Goal: Information Seeking & Learning: Check status

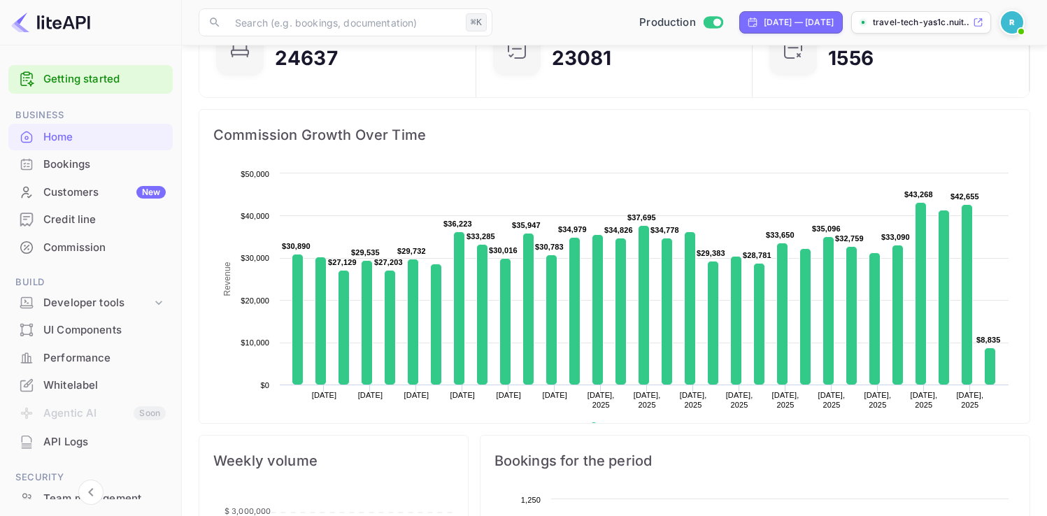
scroll to position [217, 258]
click at [104, 165] on div "Bookings" at bounding box center [104, 165] width 122 height 16
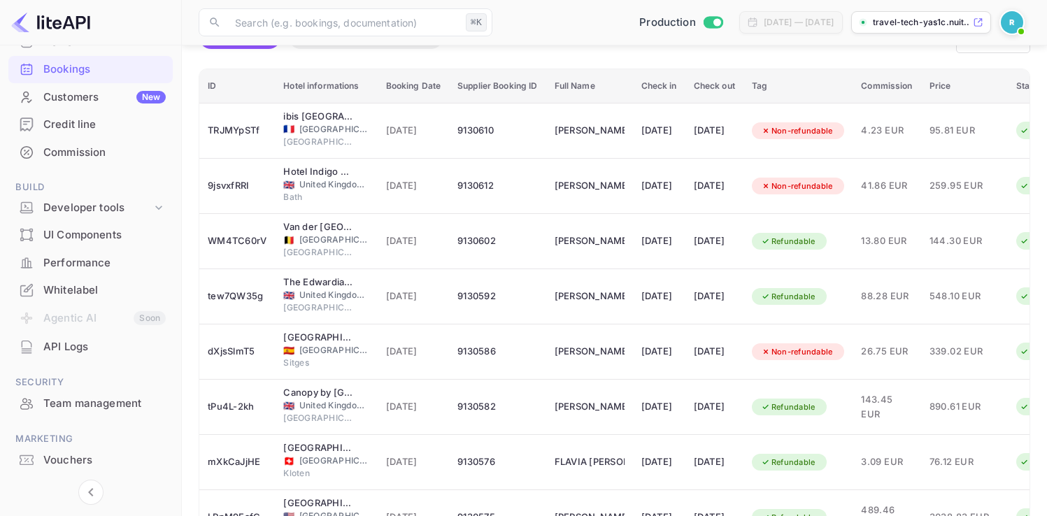
scroll to position [106, 0]
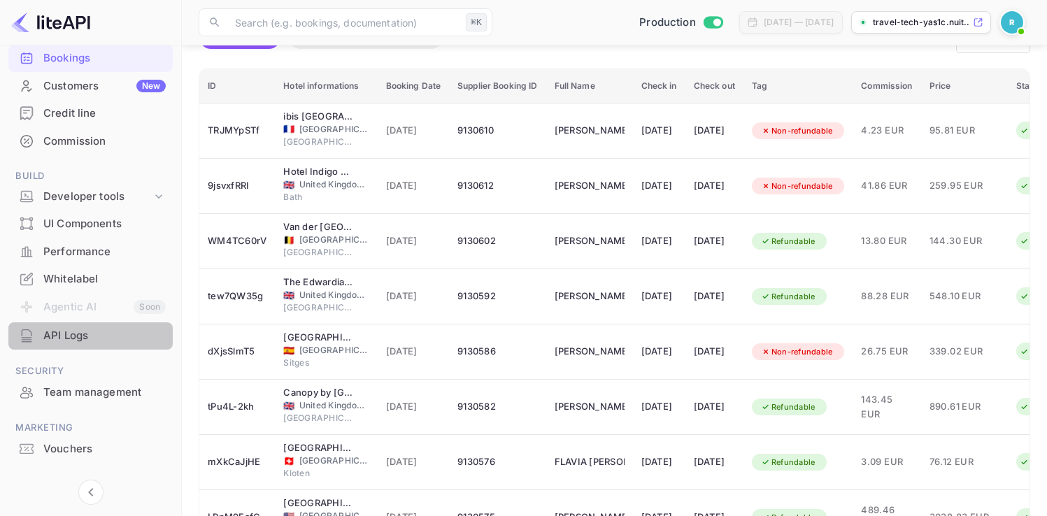
click at [97, 335] on div "API Logs" at bounding box center [104, 336] width 122 height 16
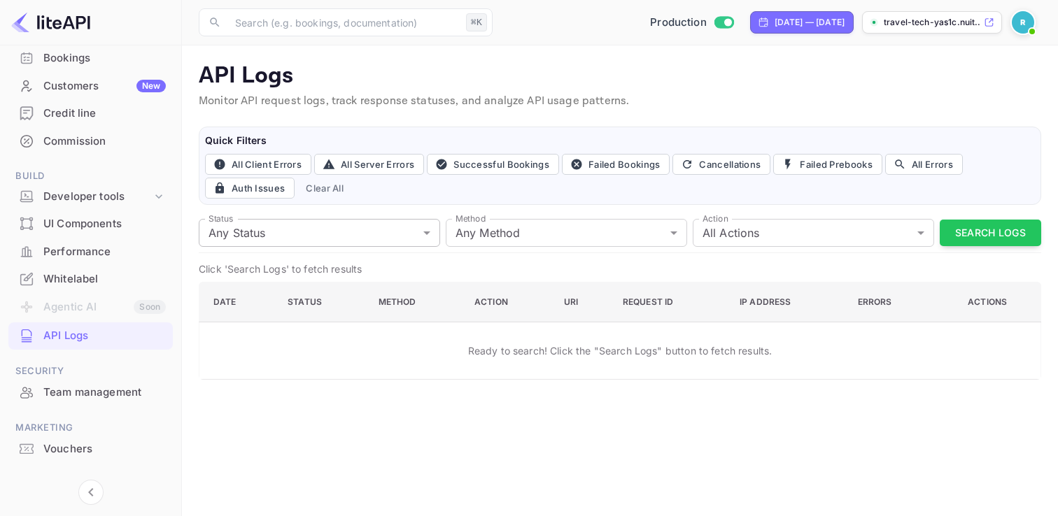
click at [312, 225] on body "Getting started Business Home Bookings Customers New Credit line Commission Bui…" at bounding box center [529, 258] width 1058 height 516
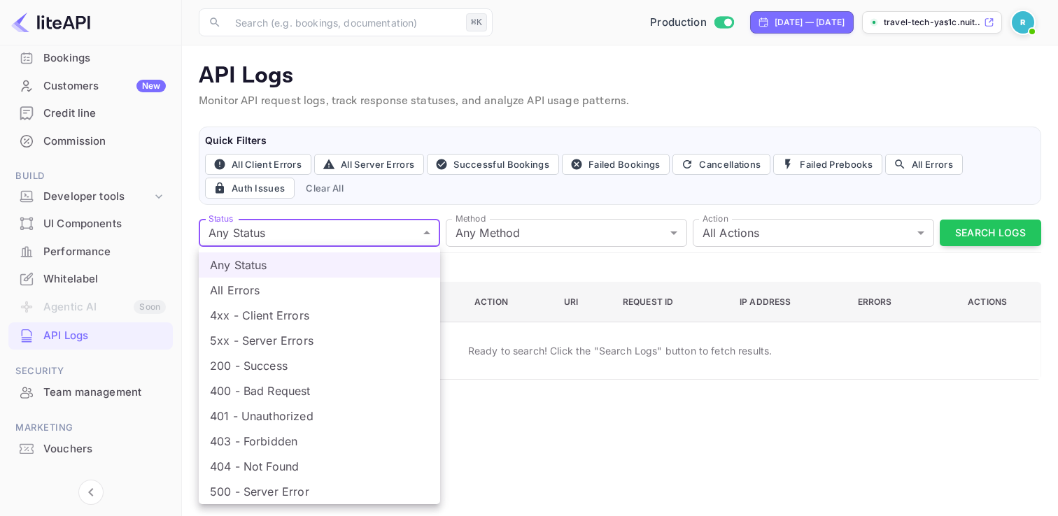
click at [315, 395] on li "400 - Bad Request" at bounding box center [319, 390] width 241 height 25
type input "400"
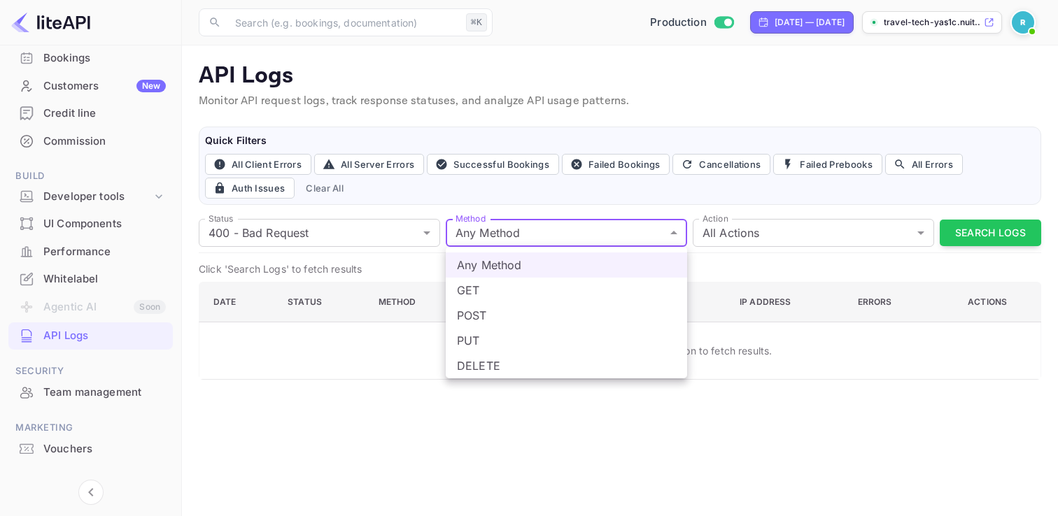
click at [541, 238] on body "Getting started Business Home Bookings Customers New Credit line Commission Bui…" at bounding box center [529, 258] width 1058 height 516
click at [499, 296] on li "GET" at bounding box center [566, 290] width 241 height 25
type input "get"
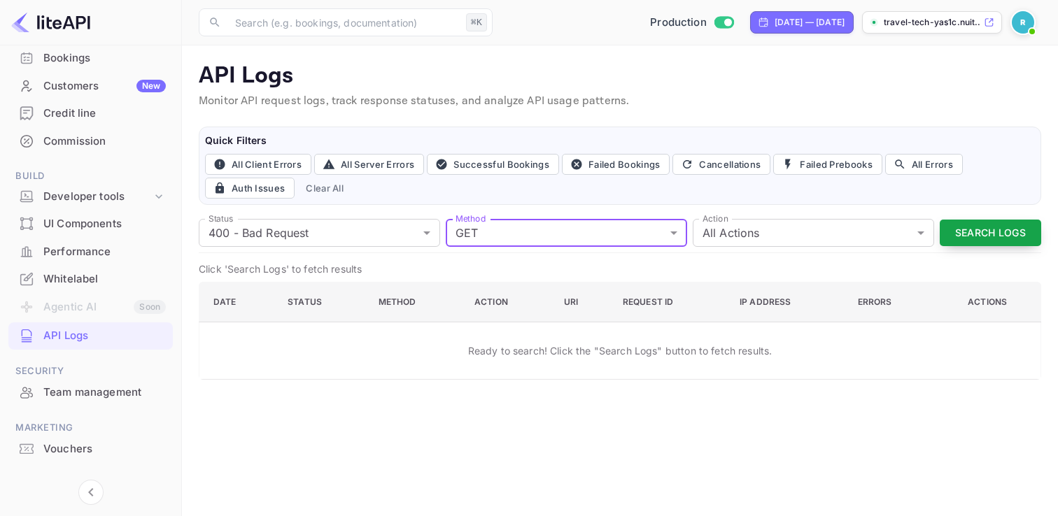
click at [973, 229] on button "Search Logs" at bounding box center [990, 233] width 101 height 27
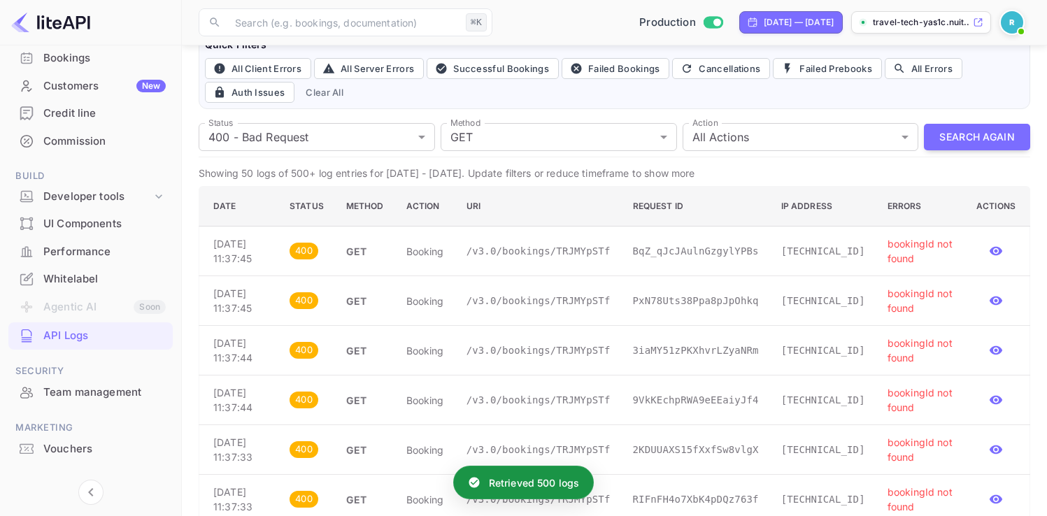
scroll to position [99, 0]
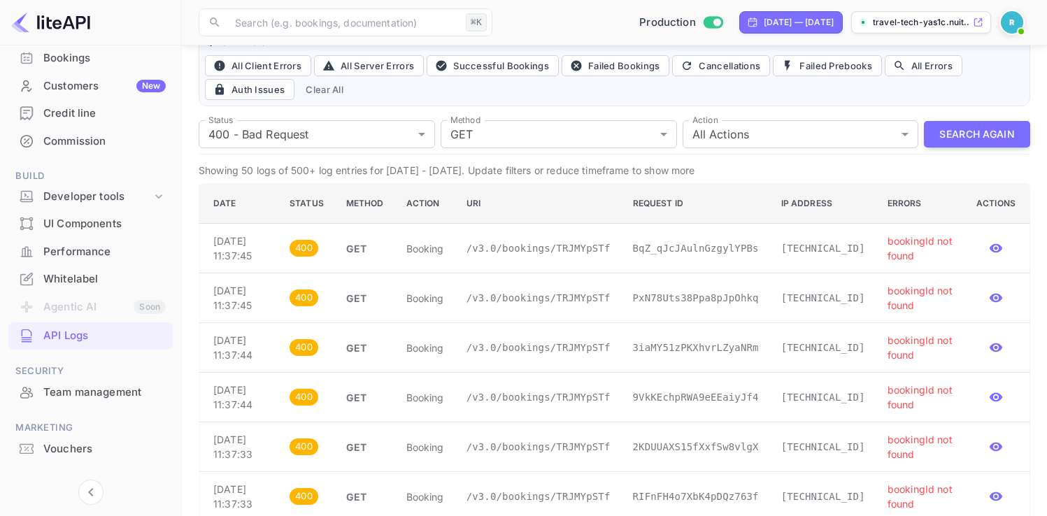
click at [662, 255] on p "BqZ_qJcJAulnGzgylYPBs" at bounding box center [696, 248] width 126 height 15
copy p "BqZ_qJcJAulnGzgylYPBs"
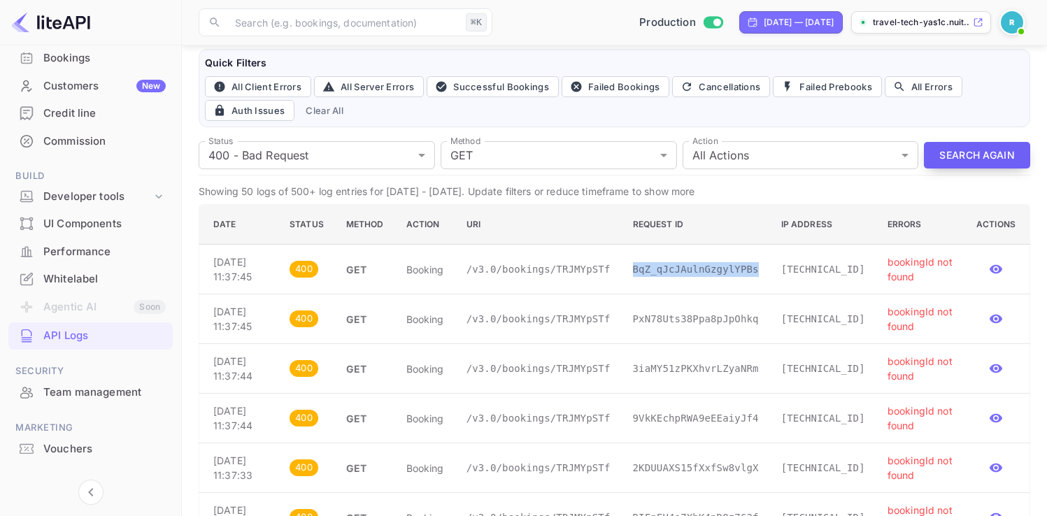
scroll to position [57, 0]
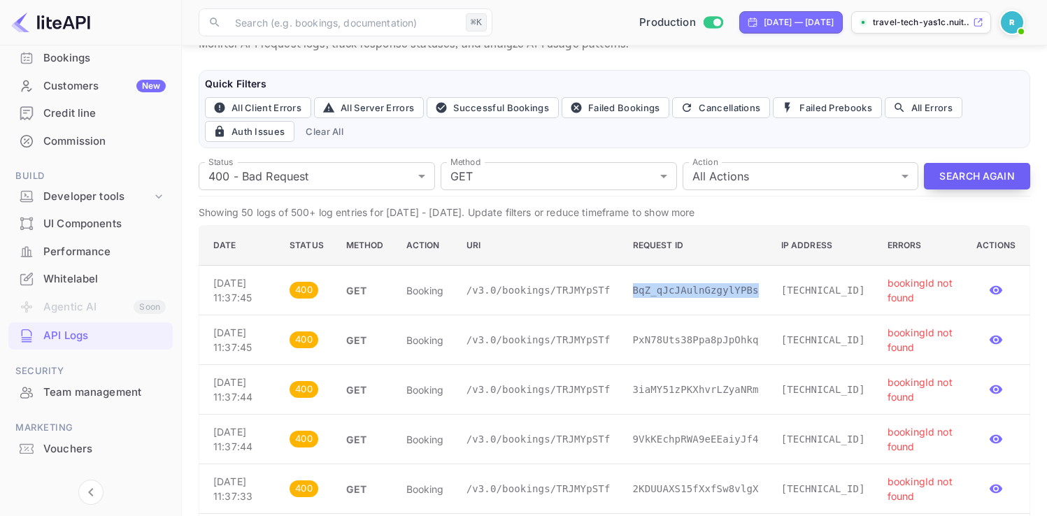
click at [959, 179] on button "Search Again" at bounding box center [977, 176] width 106 height 27
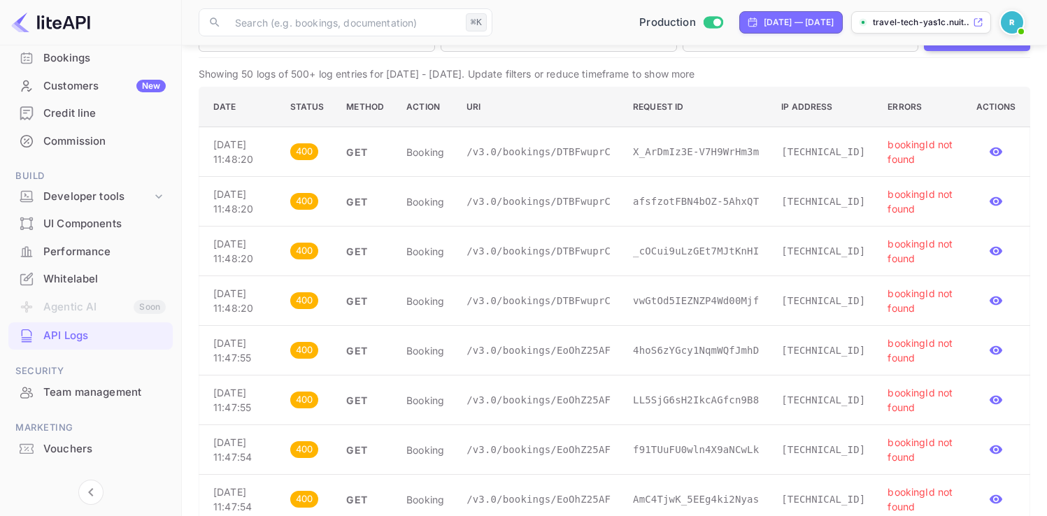
scroll to position [193, 0]
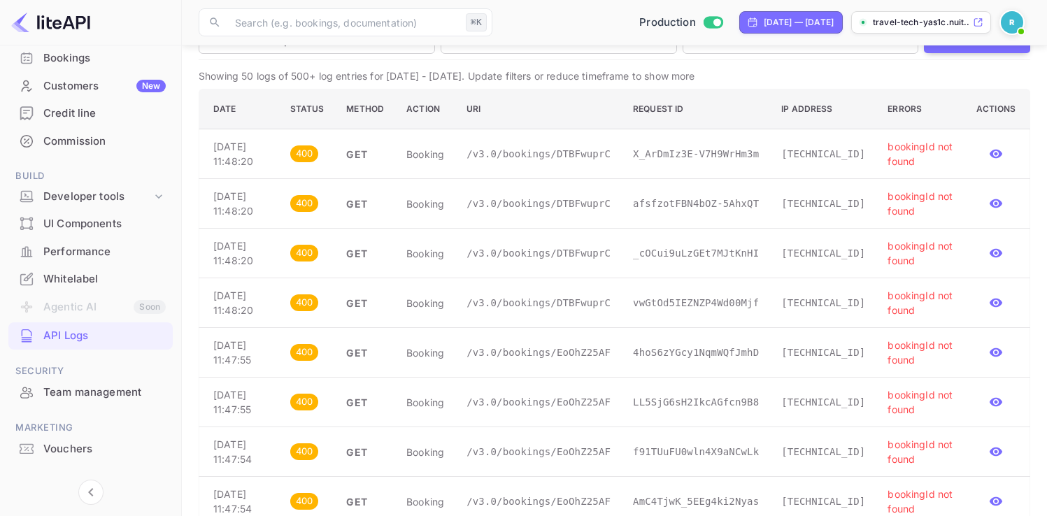
click at [900, 148] on p "bookingId not found" at bounding box center [921, 153] width 66 height 29
drag, startPoint x: 900, startPoint y: 148, endPoint x: 933, endPoint y: 173, distance: 41.8
click at [933, 169] on p "bookingId not found" at bounding box center [921, 153] width 66 height 29
click at [902, 150] on p "bookingId not found" at bounding box center [921, 153] width 66 height 29
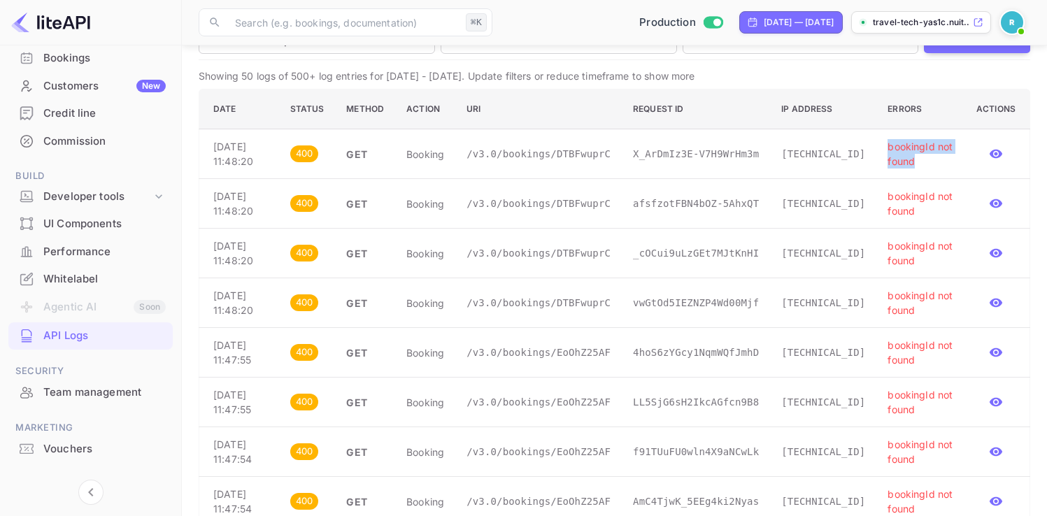
drag, startPoint x: 902, startPoint y: 150, endPoint x: 933, endPoint y: 177, distance: 40.1
click at [933, 177] on td "bookingId not found" at bounding box center [921, 154] width 89 height 50
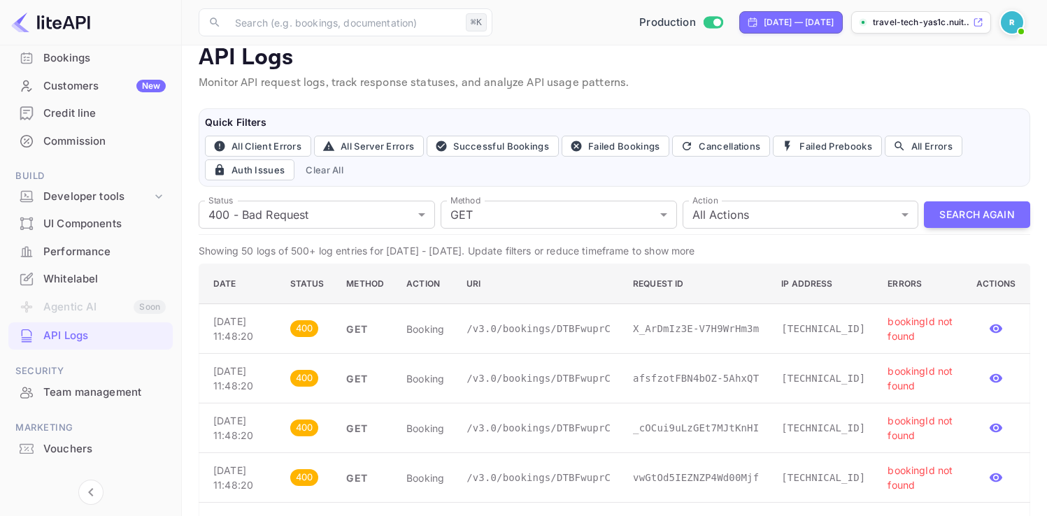
scroll to position [10, 0]
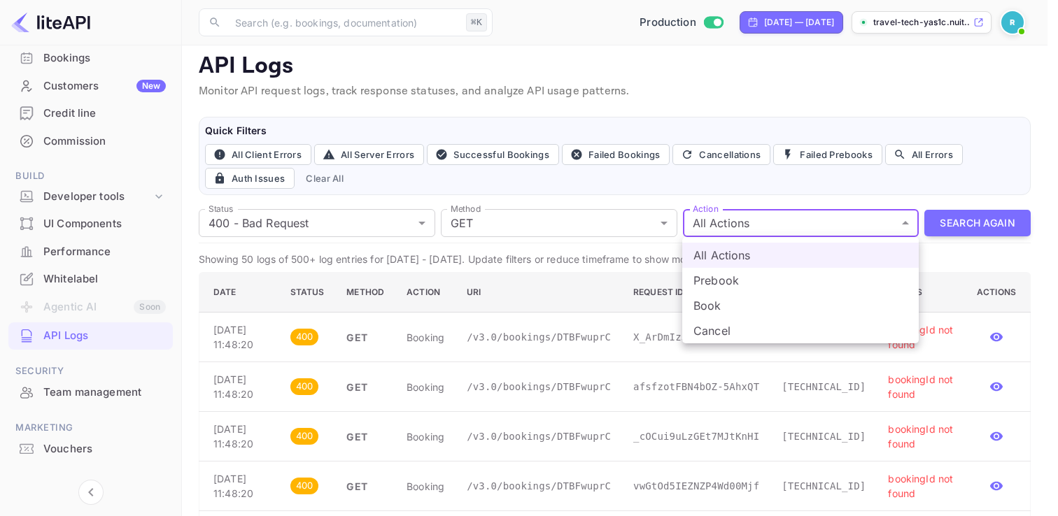
click at [623, 193] on div at bounding box center [529, 258] width 1058 height 516
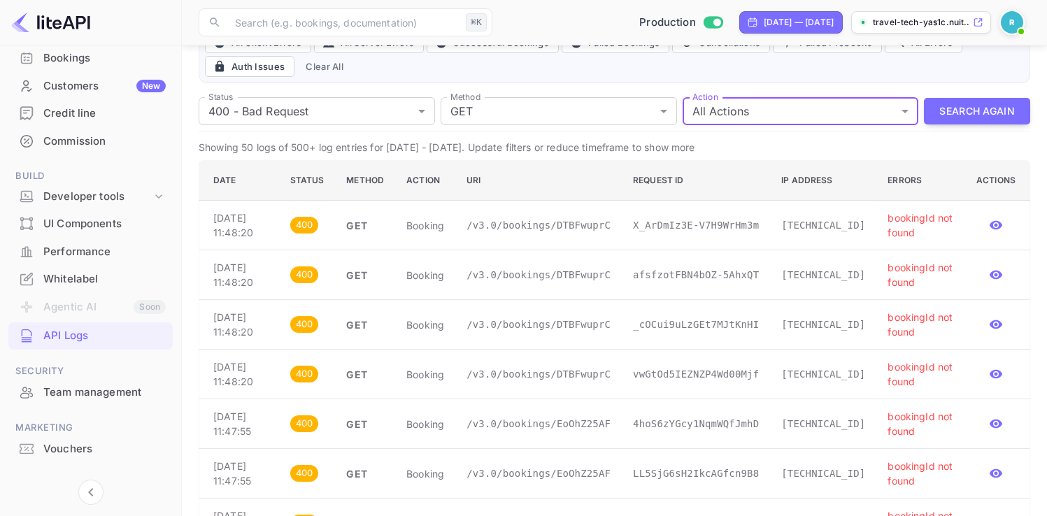
scroll to position [120, 0]
click at [656, 232] on p "X_ArDmIz3E-V7H9WrHm3m" at bounding box center [696, 227] width 126 height 15
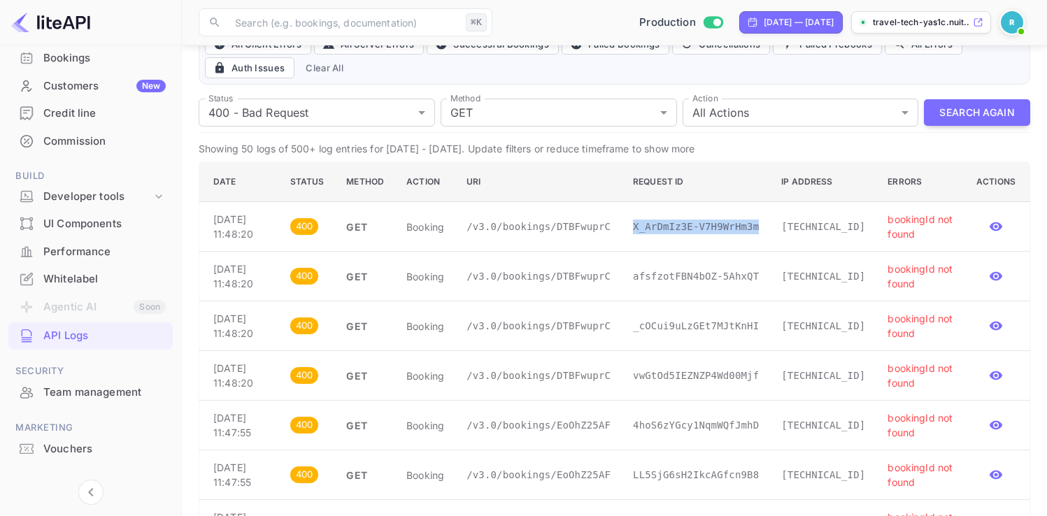
drag, startPoint x: 656, startPoint y: 232, endPoint x: 764, endPoint y: 234, distance: 107.7
click at [764, 234] on td "X_ArDmIz3E-V7H9WrHm3m" at bounding box center [696, 227] width 148 height 50
copy p "X_ArDmIz3E-V7H9WrHm3m"
click at [670, 234] on p "X_ArDmIz3E-V7H9WrHm3m" at bounding box center [696, 227] width 126 height 15
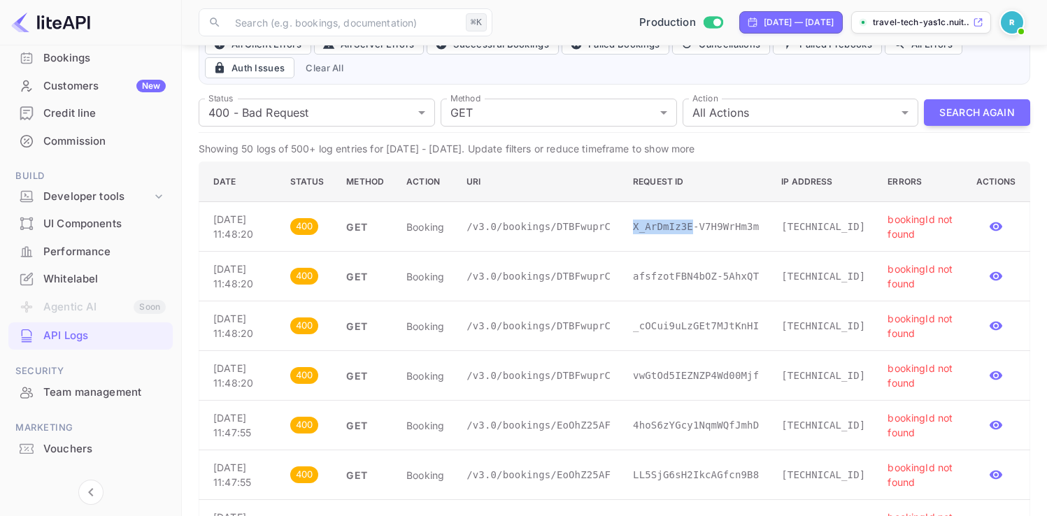
click at [670, 234] on p "X_ArDmIz3E-V7H9WrHm3m" at bounding box center [696, 227] width 126 height 15
drag, startPoint x: 670, startPoint y: 234, endPoint x: 714, endPoint y: 234, distance: 44.1
click at [714, 234] on p "X_ArDmIz3E-V7H9WrHm3m" at bounding box center [696, 227] width 126 height 15
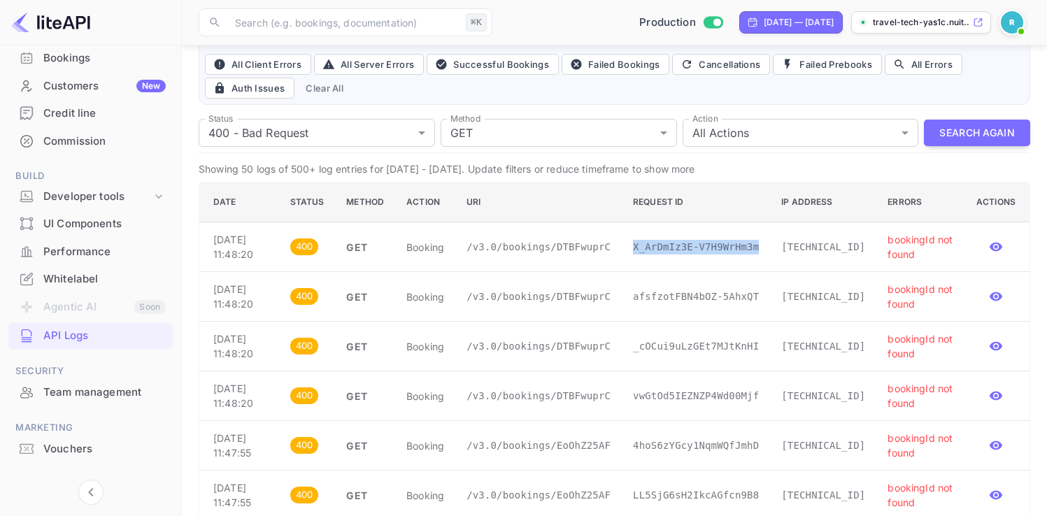
scroll to position [105, 0]
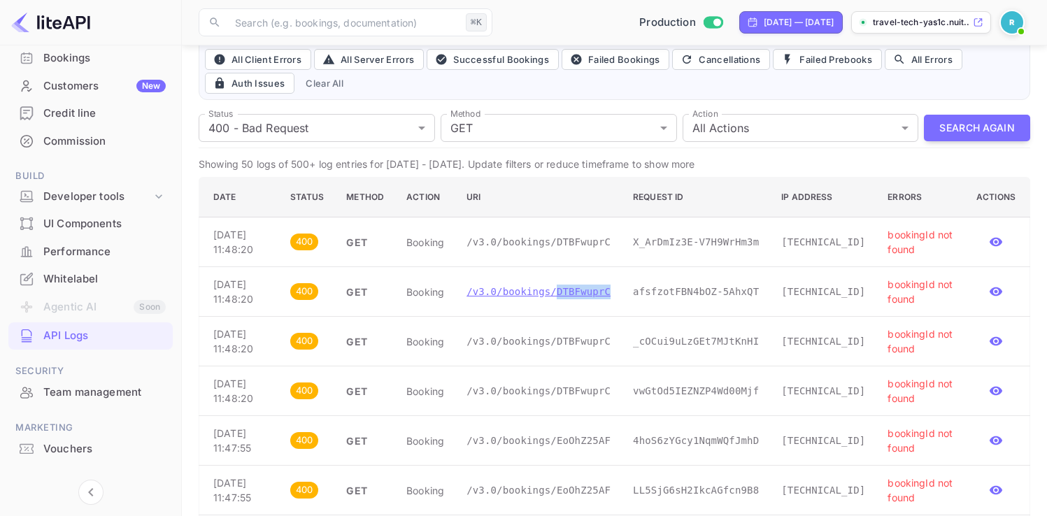
click at [563, 315] on td "/v3.0/bookings/DTBFwuprC" at bounding box center [538, 292] width 166 height 50
copy p "DTBFwuprC"
click at [325, 23] on input "text" at bounding box center [344, 22] width 234 height 28
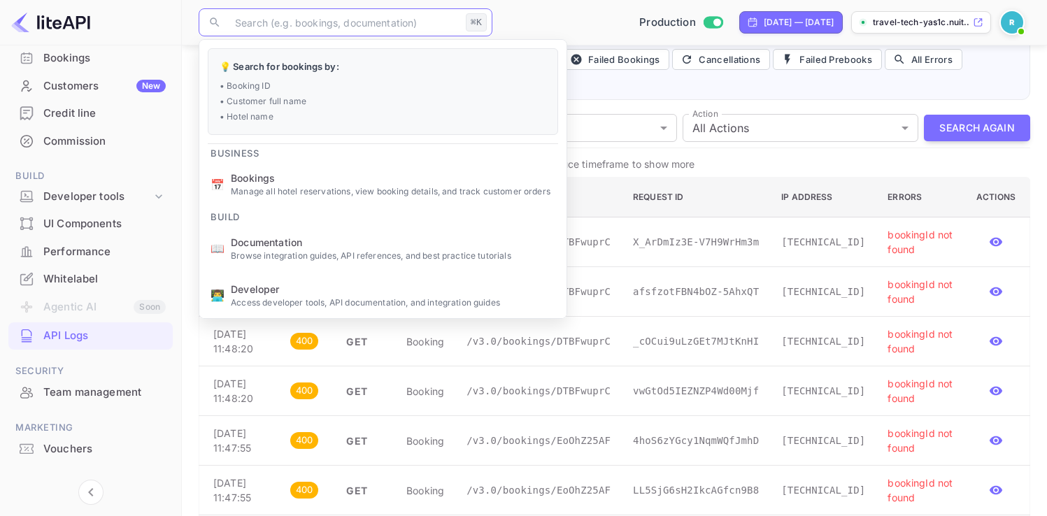
paste input "DTBFwuprC"
type input "DTBFwuprC"
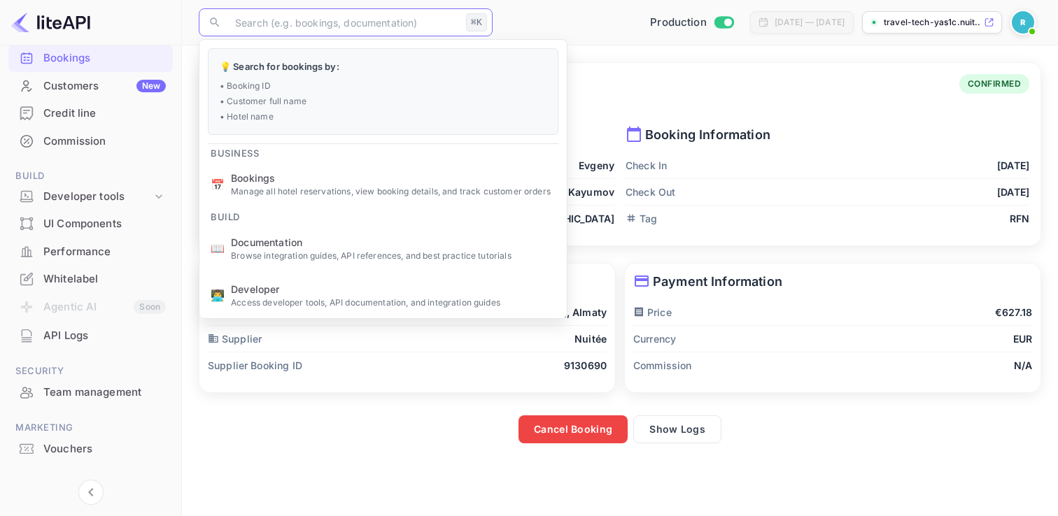
click at [767, 69] on div "Booking Details Booking ID: DTBFwuprC CONFIRMED Guest Information First Name Ev…" at bounding box center [619, 154] width 841 height 183
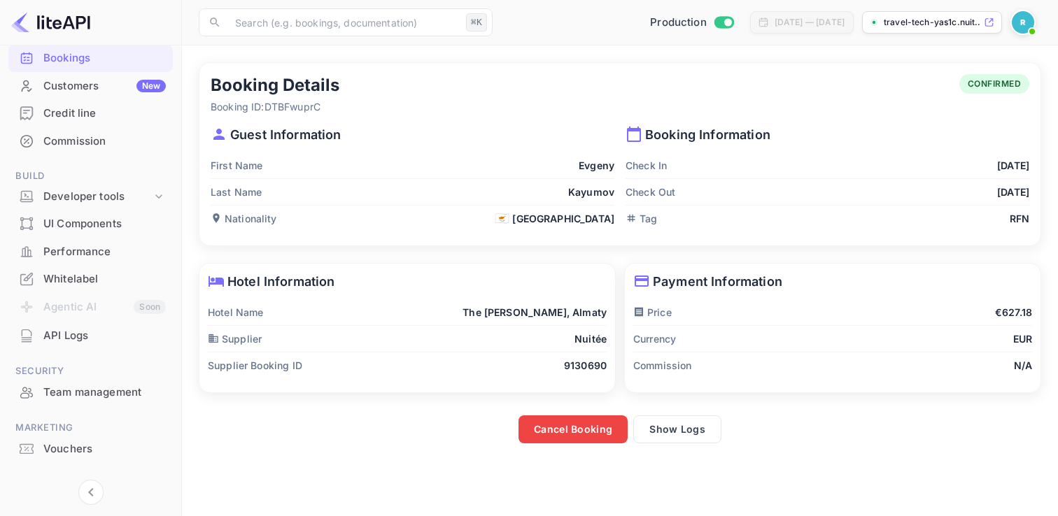
click at [292, 101] on p "Booking ID: DTBFwuprC" at bounding box center [275, 106] width 129 height 15
copy p "DTBFwuprC"
click at [296, 23] on input "text" at bounding box center [344, 22] width 234 height 28
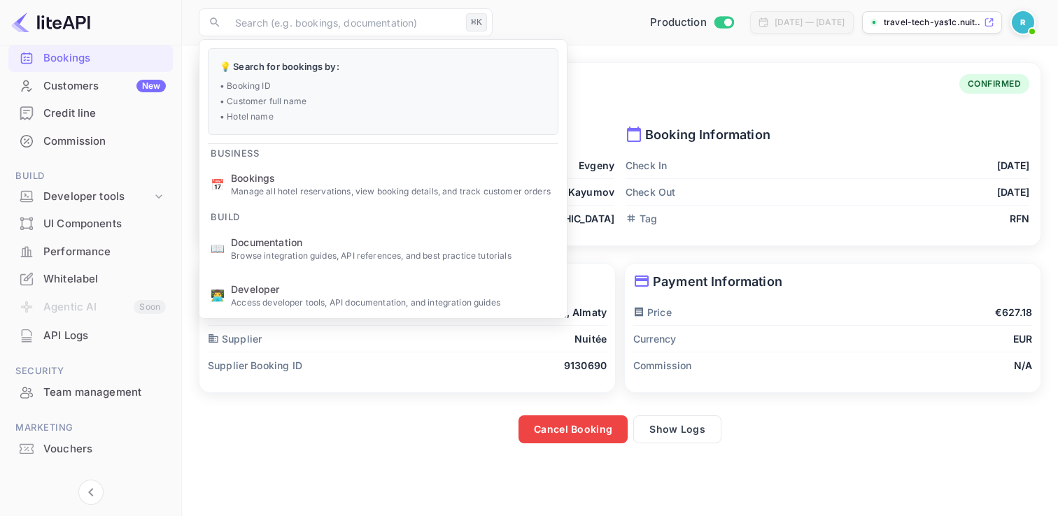
click at [716, 78] on div "Booking Details Booking ID: DTBFwuprC CONFIRMED" at bounding box center [620, 94] width 819 height 40
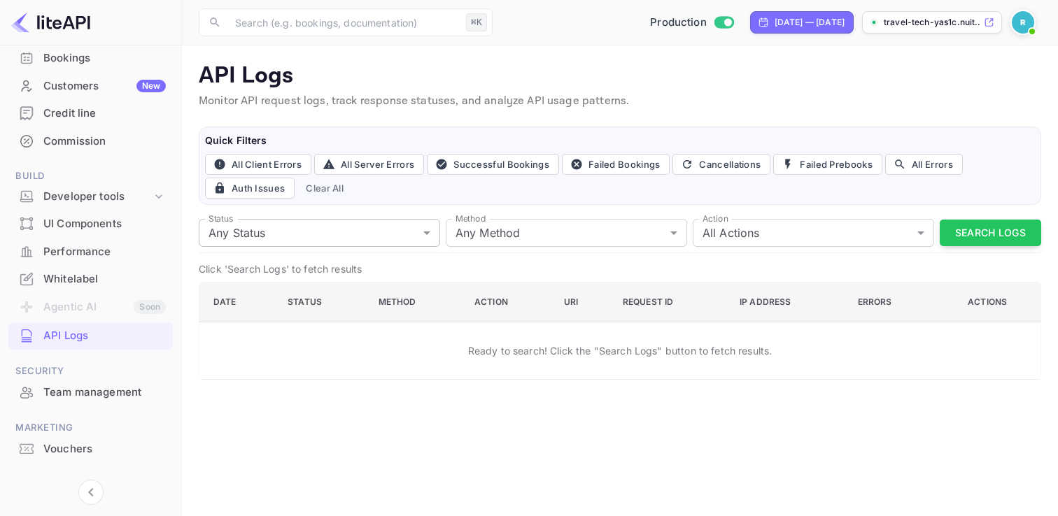
click at [273, 236] on body "Getting started Business Home Bookings Customers New Credit line Commission Bui…" at bounding box center [529, 258] width 1058 height 516
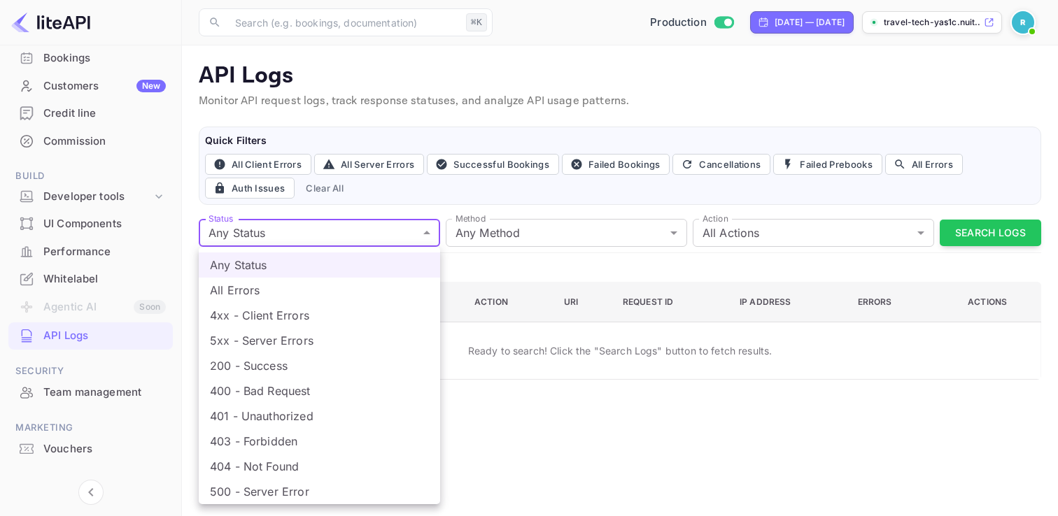
click at [282, 390] on li "400 - Bad Request" at bounding box center [319, 390] width 241 height 25
type input "400"
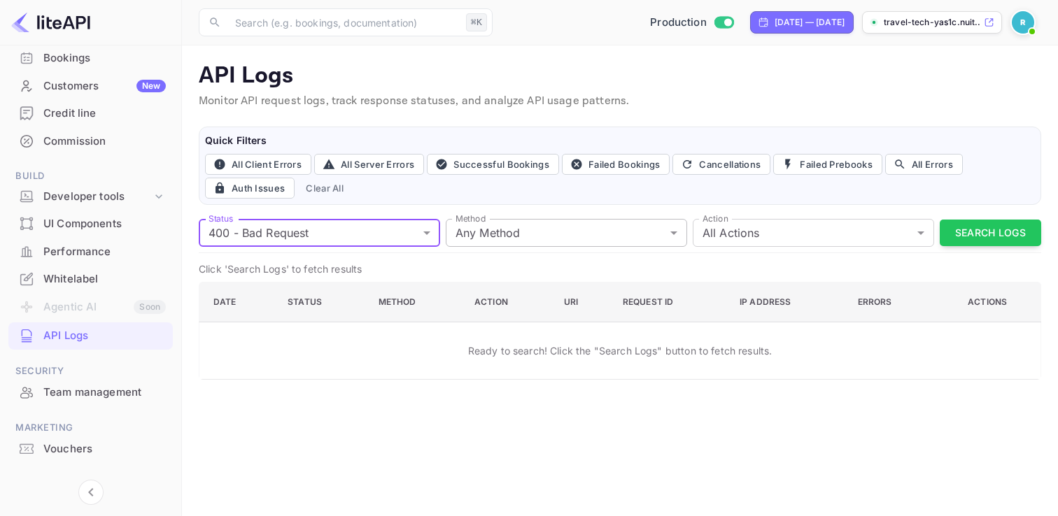
click at [537, 238] on body "Getting started Business Home Bookings Customers New Credit line Commission Bui…" at bounding box center [529, 258] width 1058 height 516
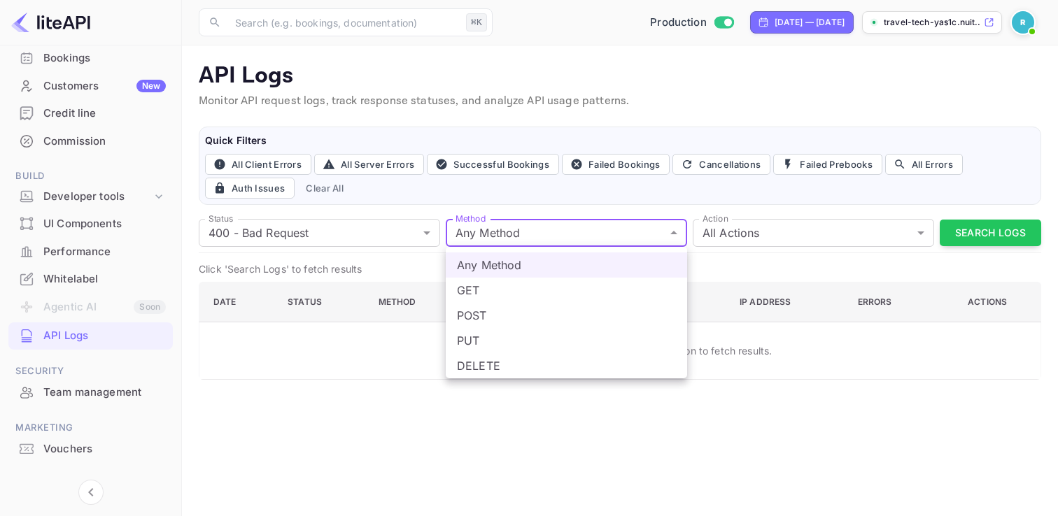
click at [521, 292] on li "GET" at bounding box center [566, 290] width 241 height 25
type input "get"
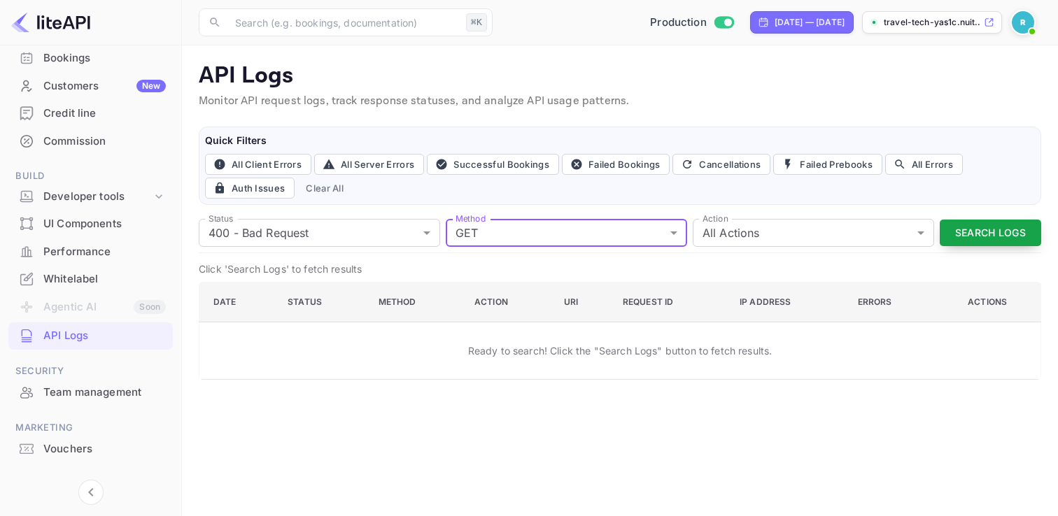
click at [1008, 236] on button "Search Logs" at bounding box center [990, 233] width 101 height 27
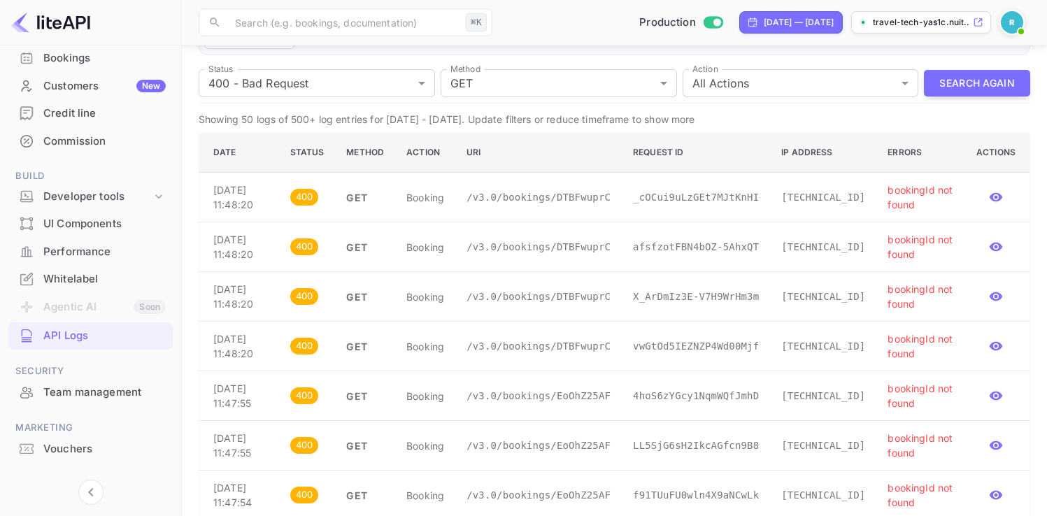
scroll to position [136, 0]
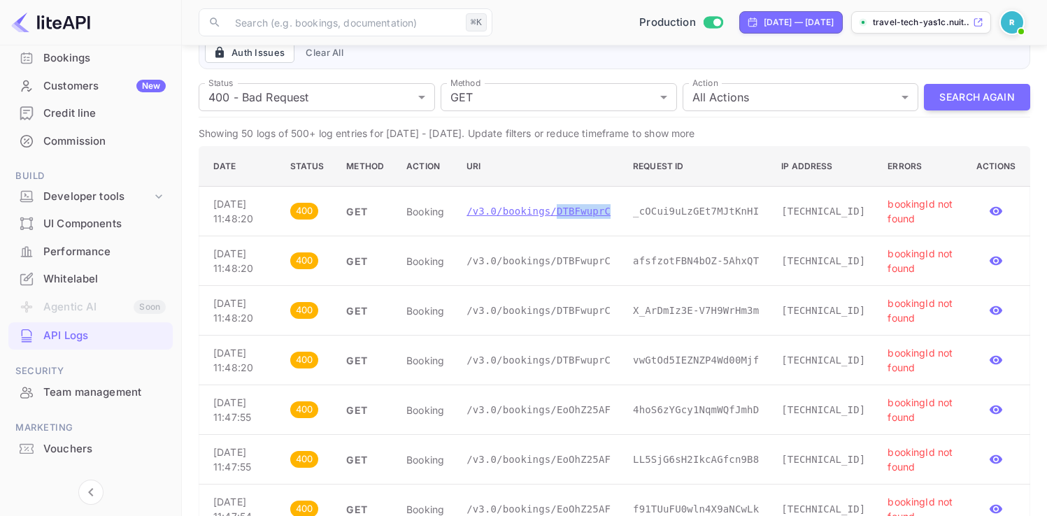
drag, startPoint x: 561, startPoint y: 225, endPoint x: 615, endPoint y: 220, distance: 54.1
click at [615, 220] on td "/v3.0/bookings/DTBFwuprC" at bounding box center [538, 212] width 166 height 50
copy p "DTBFwuprC"
click at [660, 213] on p "_cOCui9uLzGEt7MJtKnHI" at bounding box center [696, 211] width 126 height 15
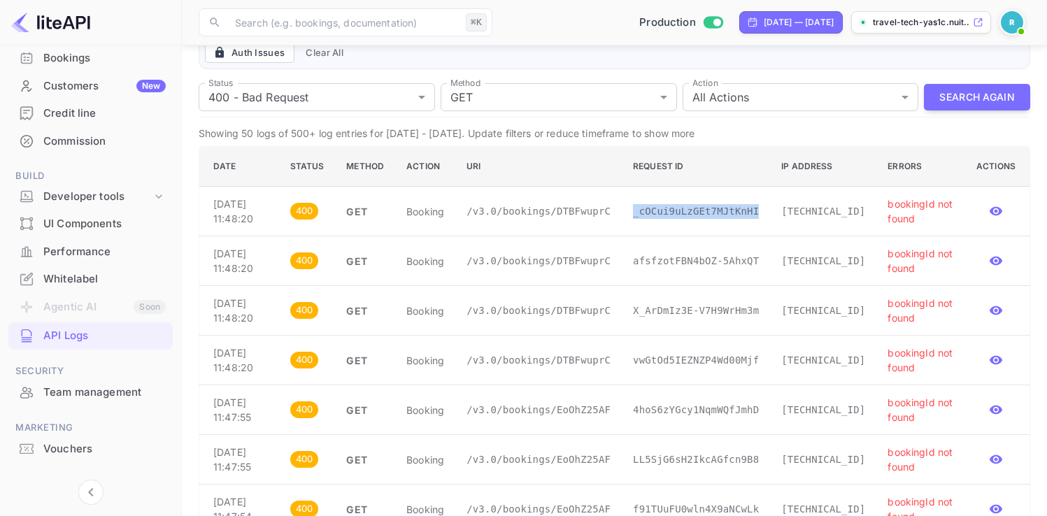
copy p "_cOCui9uLzGEt7MJtKnHI"
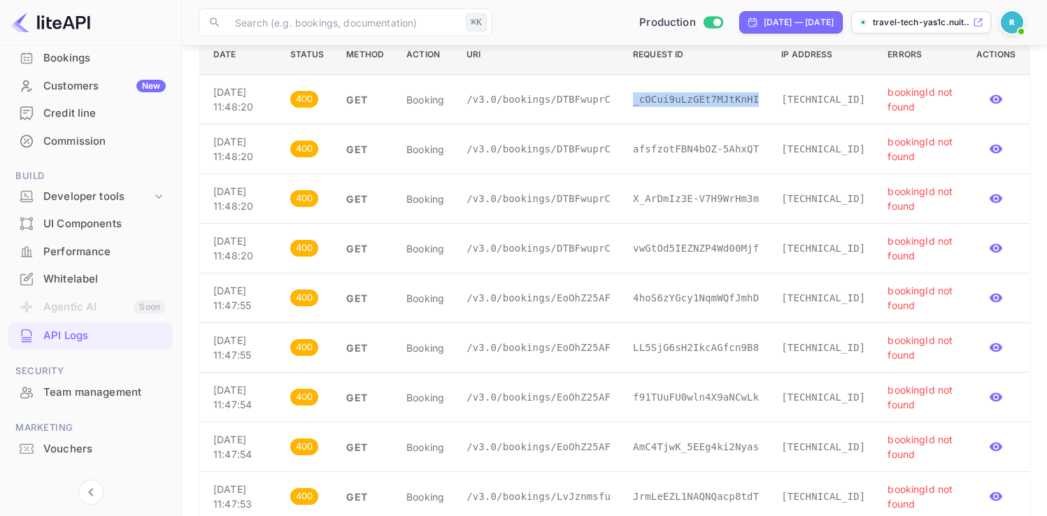
scroll to position [255, 0]
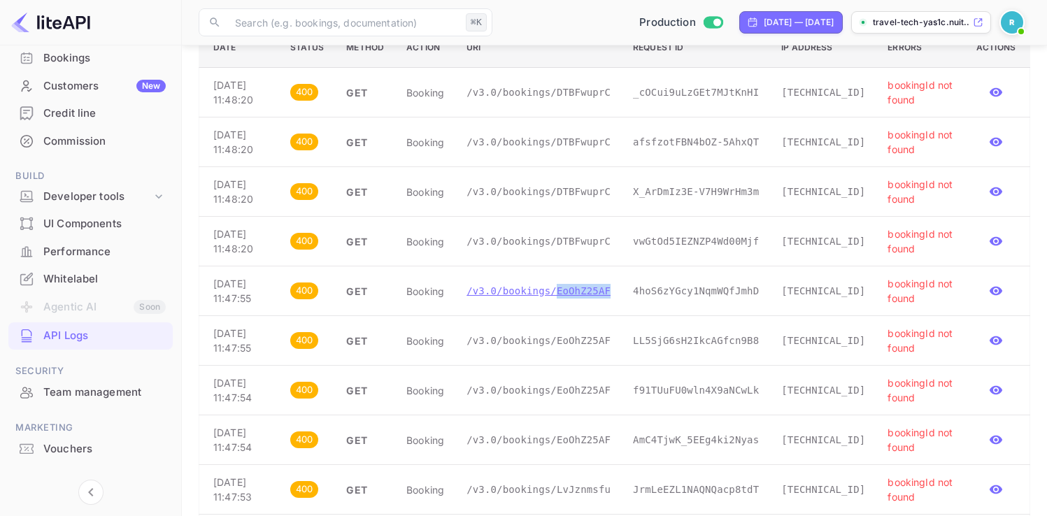
drag, startPoint x: 562, startPoint y: 368, endPoint x: 561, endPoint y: 359, distance: 9.1
click at [561, 316] on td "/v3.0/bookings/EoOhZ25AF" at bounding box center [538, 292] width 166 height 50
copy p "EoOhZ25AF"
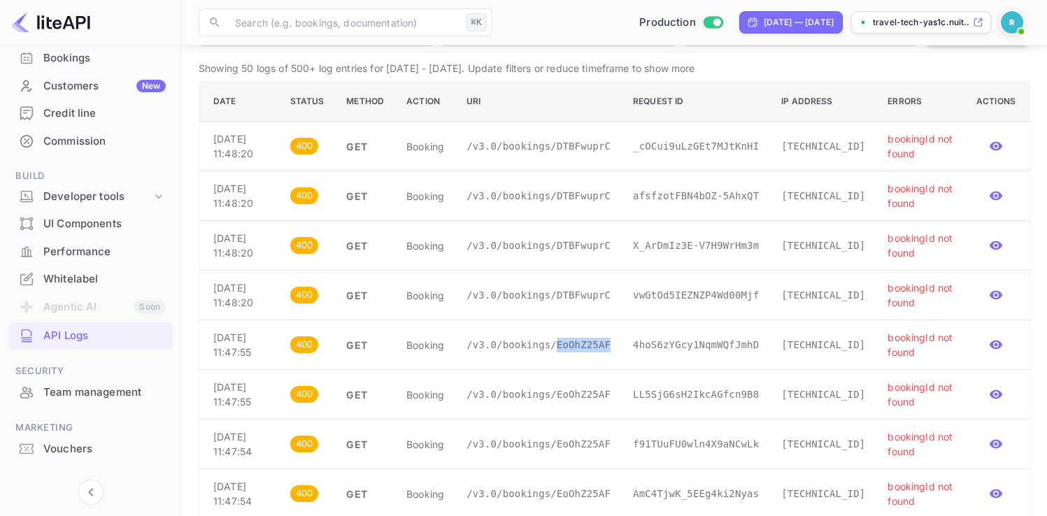
scroll to position [199, 0]
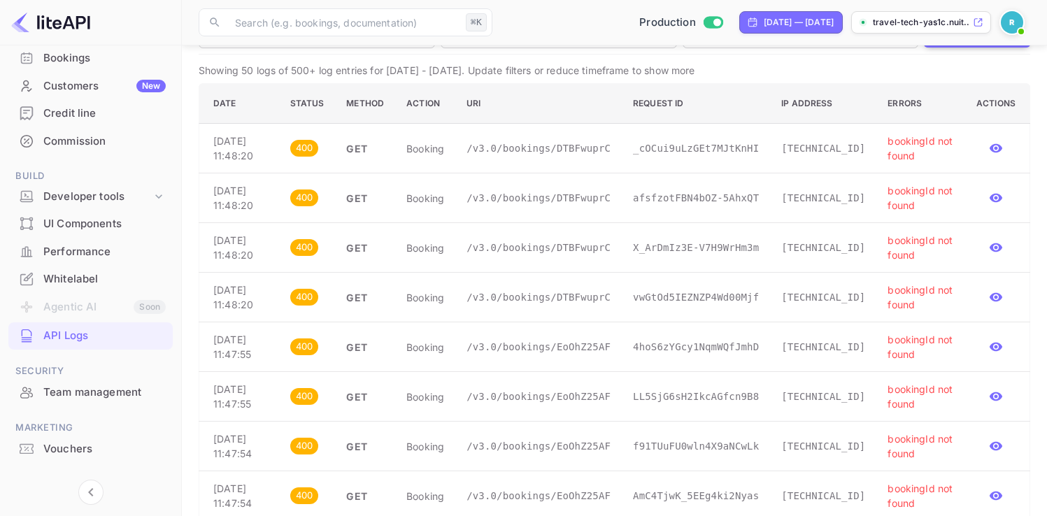
click at [689, 155] on p "_cOCui9uLzGEt7MJtKnHI" at bounding box center [696, 148] width 126 height 15
click at [684, 206] on p "afsfzotFBN4bOZ-5AhxQT" at bounding box center [696, 198] width 126 height 15
